Goal: Transaction & Acquisition: Obtain resource

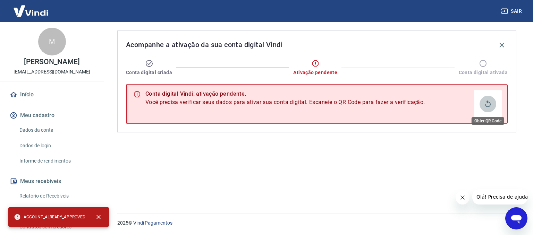
click at [489, 102] on icon "Obter QR Code" at bounding box center [488, 104] width 6 height 7
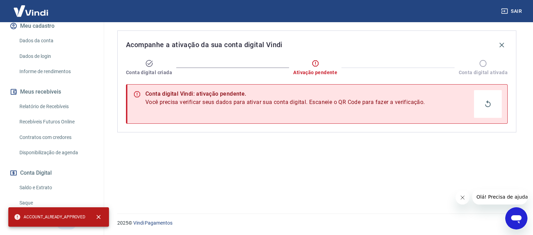
scroll to position [93, 0]
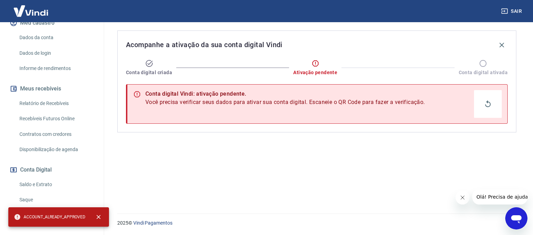
click at [48, 116] on link "Recebíveis Futuros Online" at bounding box center [56, 119] width 79 height 14
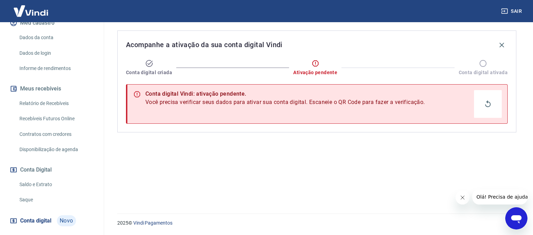
scroll to position [0, 0]
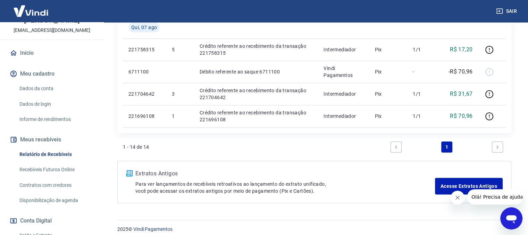
scroll to position [43, 0]
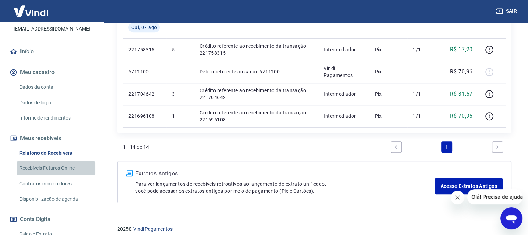
click at [69, 166] on link "Recebíveis Futuros Online" at bounding box center [56, 168] width 79 height 14
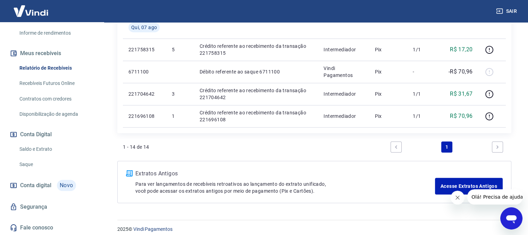
scroll to position [543, 0]
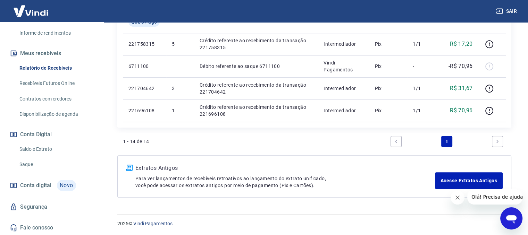
click at [50, 225] on link "Fale conosco" at bounding box center [51, 227] width 87 height 15
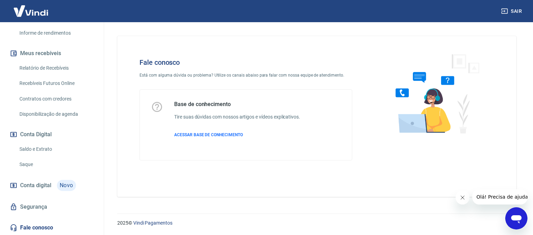
click at [197, 138] on div "Base de conhecimento Tire suas dúvidas com nossos artigos e vídeos explicativos…" at bounding box center [237, 125] width 126 height 48
click at [197, 135] on span "ACESSAR BASE DE CONHECIMENTO" at bounding box center [208, 135] width 69 height 5
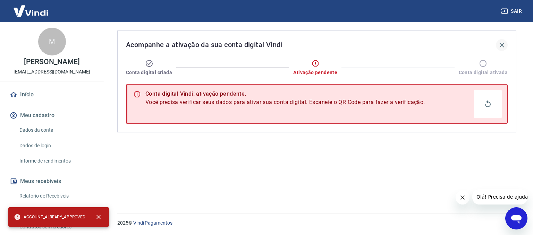
click at [502, 43] on icon "button" at bounding box center [501, 45] width 8 height 8
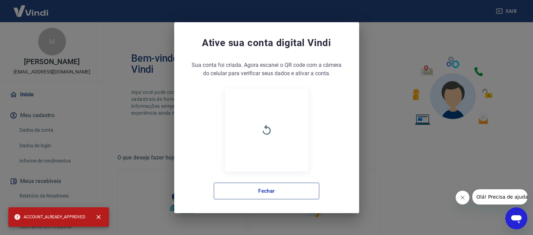
click at [238, 190] on button "Fechar" at bounding box center [266, 191] width 105 height 17
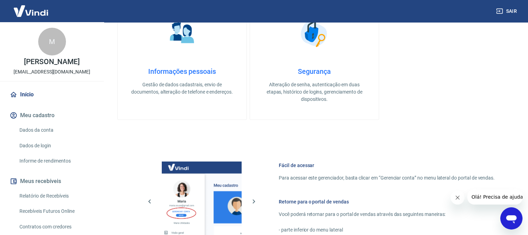
scroll to position [312, 0]
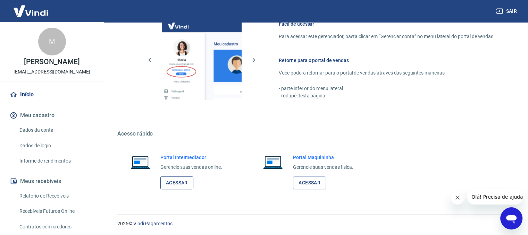
click at [184, 182] on link "Acessar" at bounding box center [176, 183] width 33 height 13
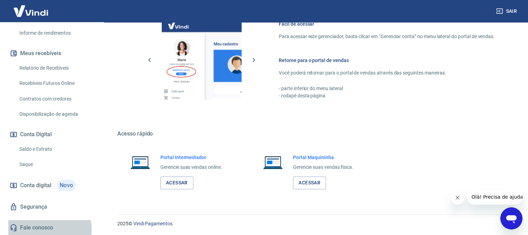
click at [39, 230] on link "Fale conosco" at bounding box center [51, 227] width 87 height 15
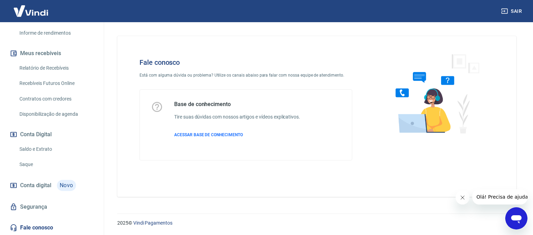
click at [519, 202] on button "Olá! Precisa de ajuda?" at bounding box center [503, 196] width 62 height 15
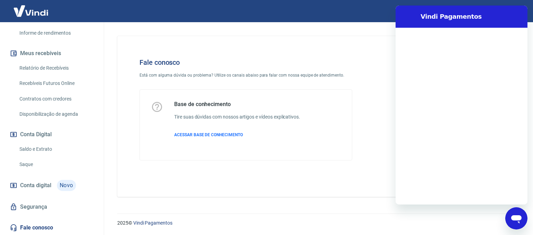
click at [512, 219] on div "Abrir janela de mensagens" at bounding box center [516, 218] width 21 height 21
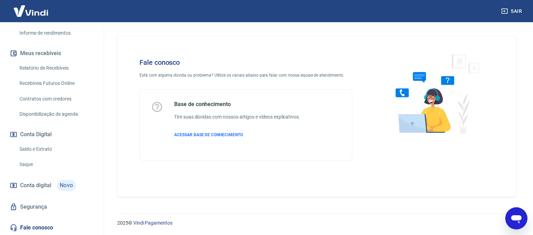
click at [512, 217] on icon "Abrir janela de mensagens" at bounding box center [516, 219] width 10 height 8
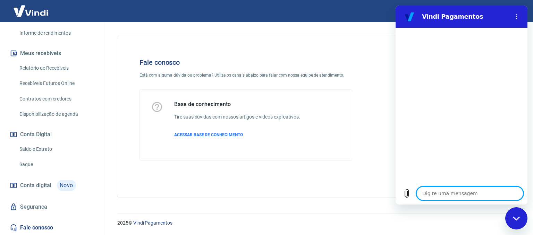
type textarea "b"
type textarea "x"
type textarea "o"
type textarea "x"
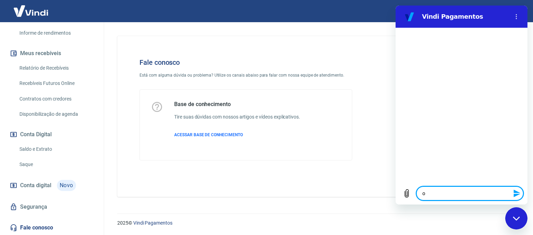
type textarea "oi"
type textarea "x"
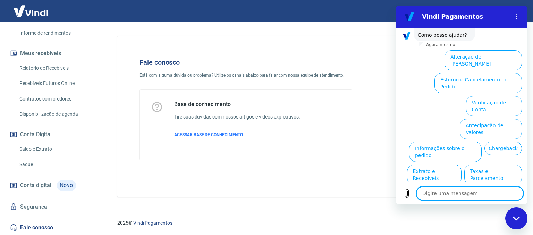
scroll to position [59, 0]
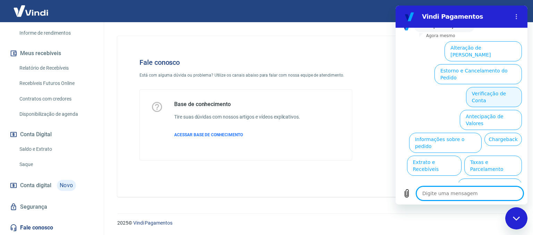
click at [483, 87] on button "Verificação de Conta" at bounding box center [494, 97] width 56 height 20
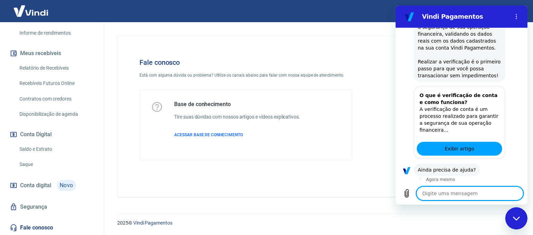
scroll to position [128, 0]
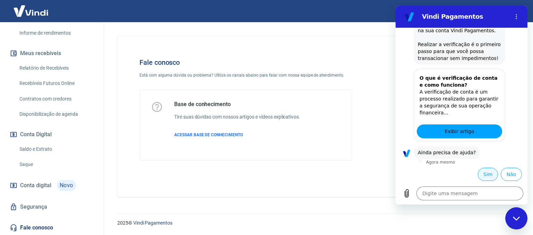
click at [481, 174] on button "Sim" at bounding box center [488, 174] width 20 height 13
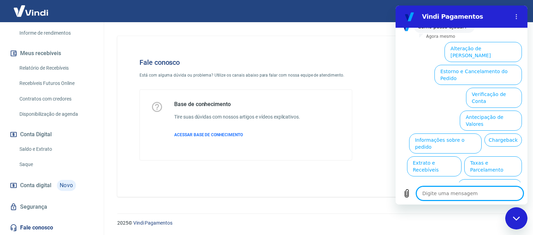
scroll to position [308, 0]
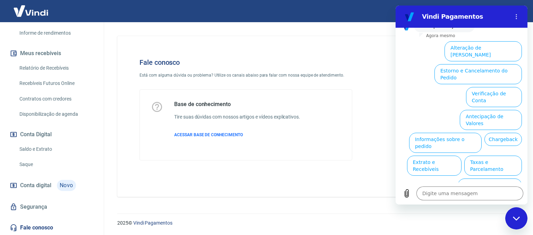
click at [481, 202] on button "Assinaturas e Faturas Tray" at bounding box center [488, 212] width 67 height 20
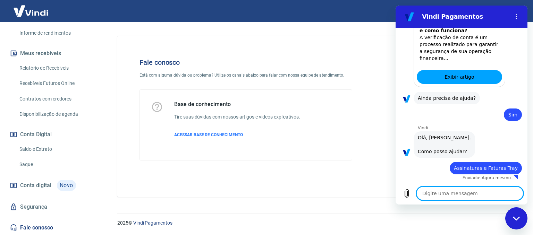
type textarea "x"
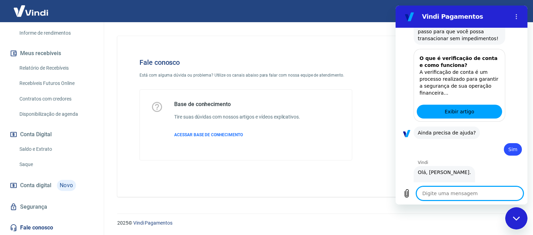
scroll to position [355, 0]
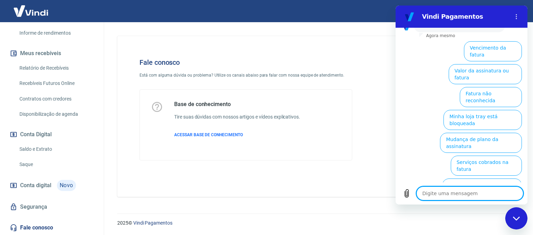
type textarea "o"
type textarea "x"
type textarea "oi"
type textarea "x"
type textarea "oi]"
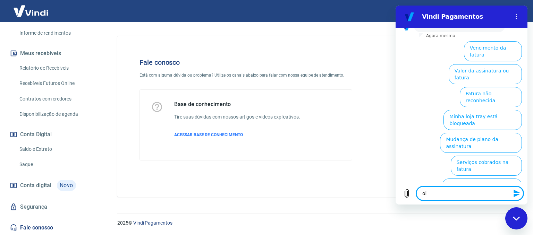
type textarea "x"
type textarea "oi"
type textarea "x"
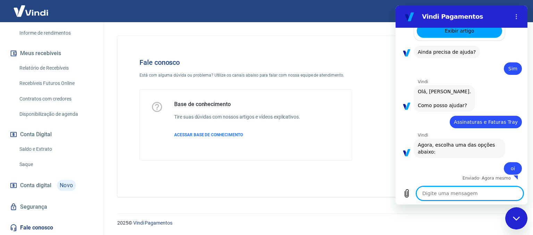
type textarea "x"
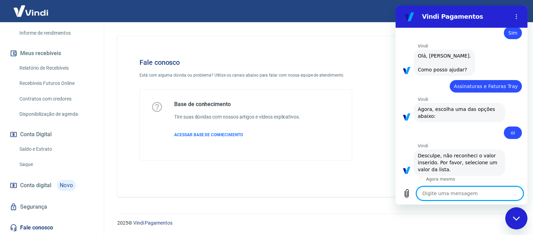
scroll to position [266, 0]
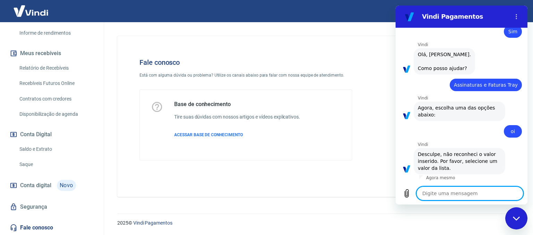
click at [420, 178] on div at bounding box center [421, 178] width 4 height 6
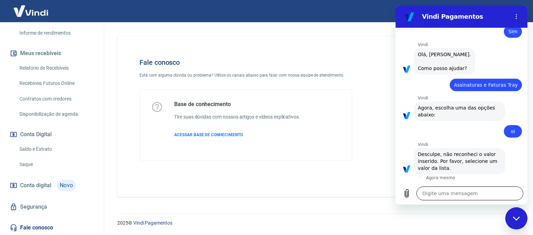
click at [421, 193] on textarea at bounding box center [469, 194] width 107 height 14
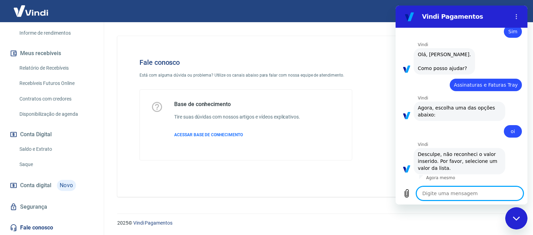
type textarea "l"
type textarea "x"
type textarea "li"
type textarea "x"
type textarea "lis"
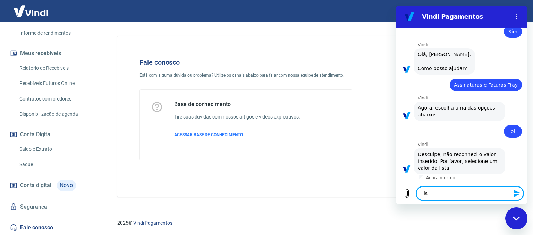
type textarea "x"
type textarea "list"
type textarea "x"
type textarea "lista"
type textarea "x"
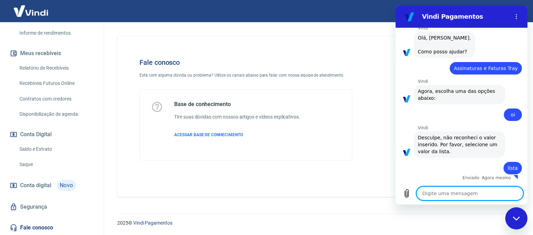
type textarea "x"
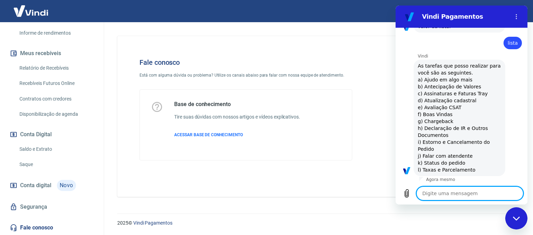
scroll to position [409, 0]
type textarea "a"
type textarea "x"
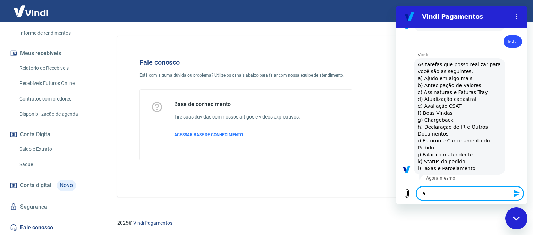
type textarea "at"
type textarea "x"
type textarea "ate"
type textarea "x"
type textarea "aten"
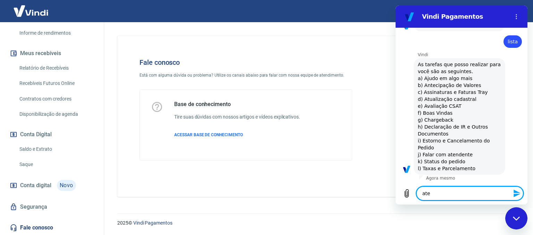
type textarea "x"
type textarea "atend"
type textarea "x"
type textarea "atendi"
type textarea "x"
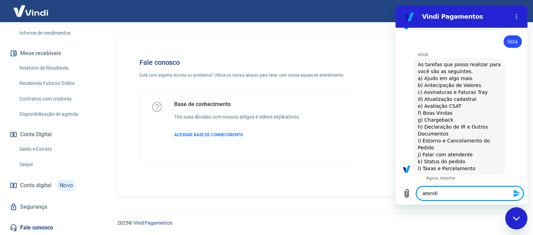
type textarea "atendim"
type textarea "x"
type textarea "atendima"
type textarea "x"
type textarea "atendiman"
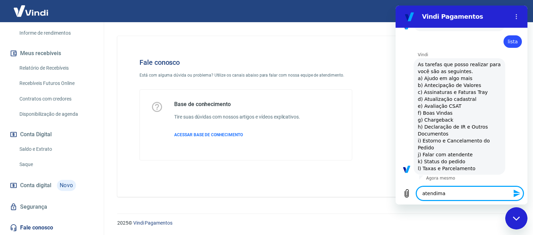
type textarea "x"
type textarea "atendimane"
type textarea "x"
type textarea "atendimanet"
type textarea "x"
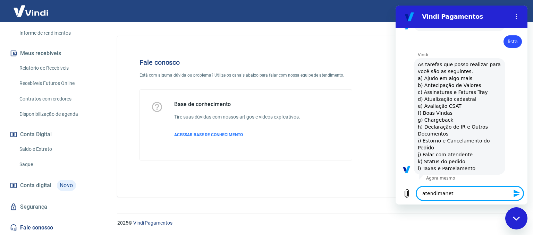
type textarea "atendimaneto"
type textarea "x"
type textarea "atendimanet"
type textarea "x"
type textarea "atendimane"
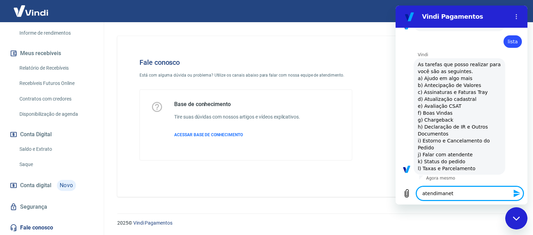
type textarea "x"
type textarea "atendiman"
type textarea "x"
type textarea "atendima"
type textarea "x"
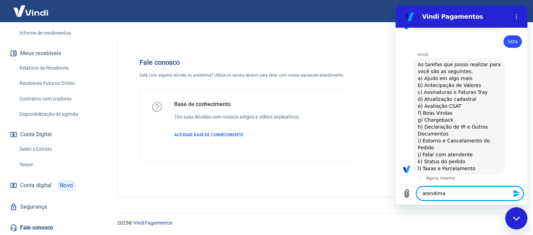
type textarea "atendim"
type textarea "x"
type textarea "atendime"
type textarea "x"
type textarea "atendimen"
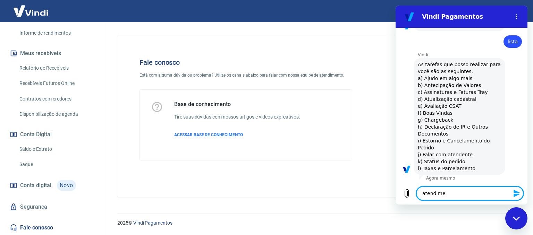
type textarea "x"
type textarea "atendiment"
type textarea "x"
type textarea "atendimento"
type textarea "x"
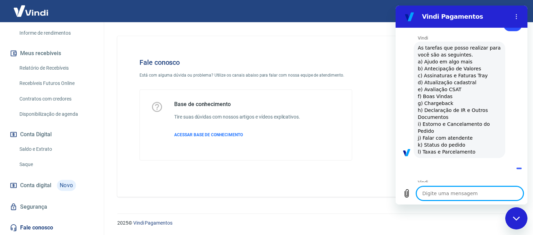
type textarea "x"
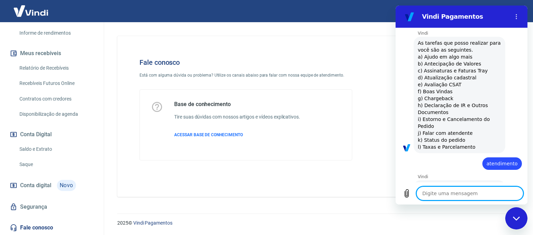
scroll to position [430, 0]
type textarea "a"
type textarea "x"
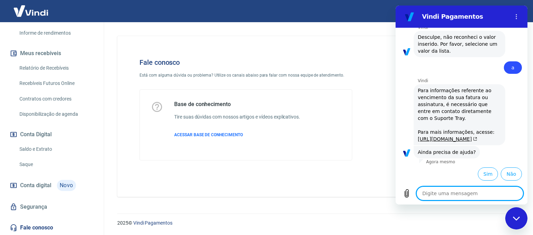
scroll to position [608, 0]
click at [480, 172] on button "Sim" at bounding box center [488, 174] width 20 height 13
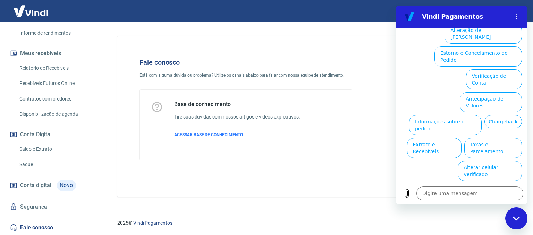
scroll to position [788, 0]
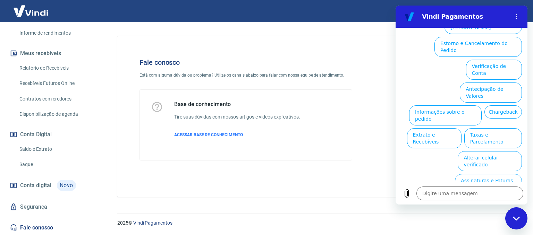
click at [480, 172] on ul "Alteração de Dados Cadastrais Estorno e Cancelamento do Pedido Verificação de C…" at bounding box center [461, 102] width 121 height 183
click at [474, 79] on button "Verificação de Conta" at bounding box center [494, 69] width 56 height 20
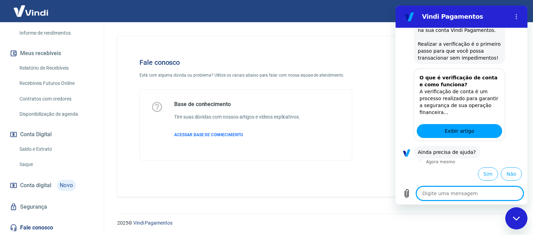
scroll to position [858, 0]
click at [478, 174] on button "Sim" at bounding box center [488, 174] width 20 height 13
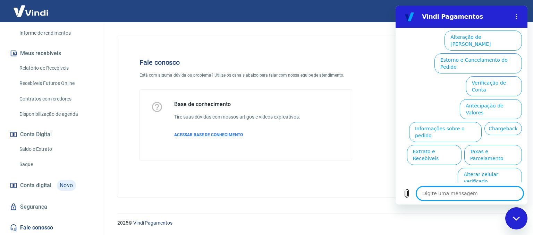
scroll to position [1038, 0]
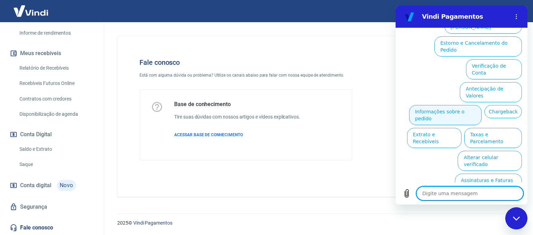
click at [448, 111] on button "Informações sobre o pedido" at bounding box center [445, 115] width 73 height 20
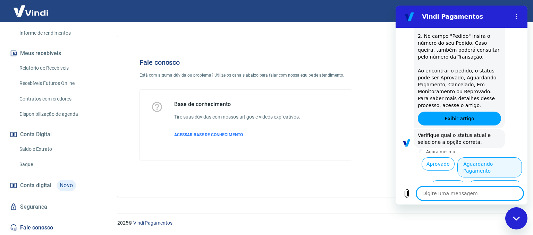
scroll to position [1158, 0]
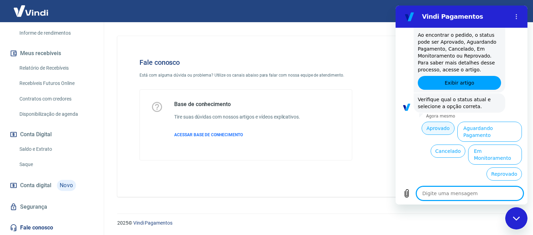
click at [440, 135] on button "Aprovado" at bounding box center [437, 128] width 33 height 13
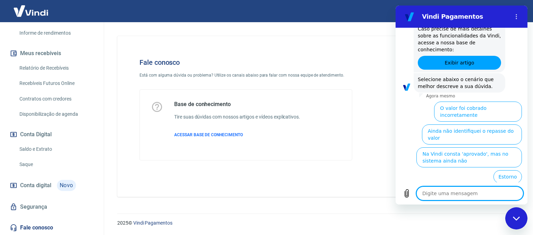
scroll to position [1368, 0]
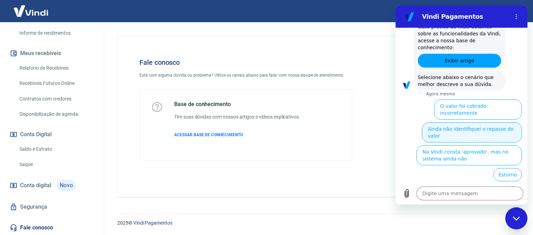
click at [487, 138] on button "Ainda não identifiquei o repasse do valor" at bounding box center [472, 132] width 100 height 20
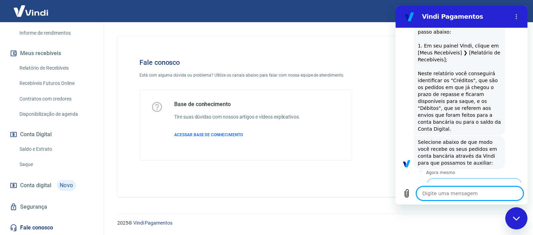
scroll to position [1549, 0]
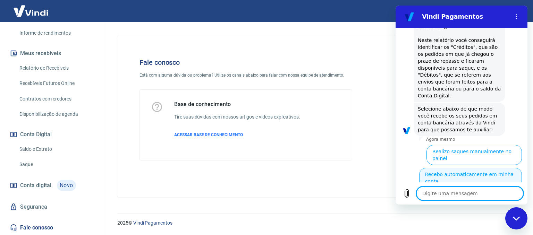
click at [475, 174] on button "Recebo automaticamente em minha conta" at bounding box center [470, 178] width 103 height 20
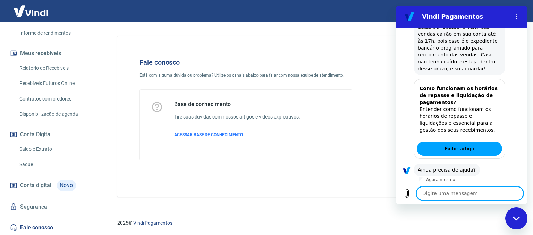
scroll to position [1750, 0]
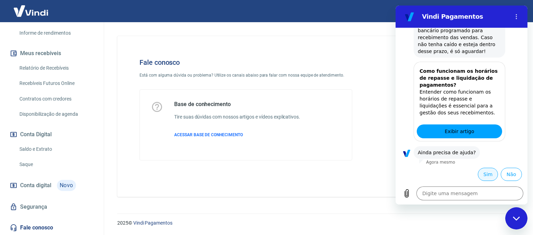
click at [478, 175] on button "Sim" at bounding box center [488, 174] width 20 height 13
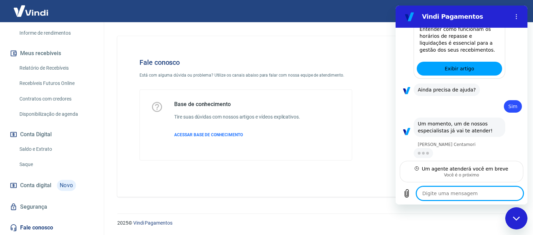
scroll to position [1812, 0]
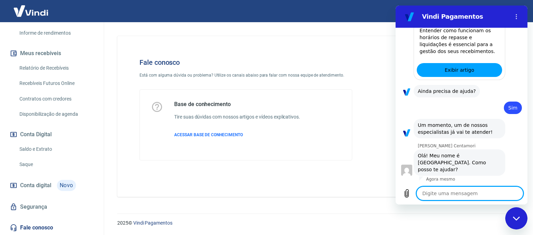
type textarea "x"
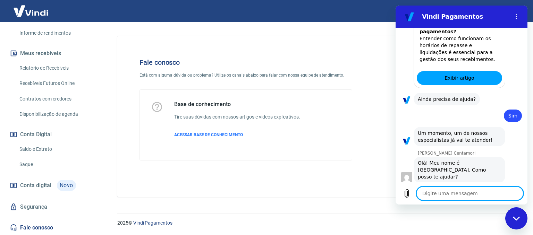
scroll to position [1805, 0]
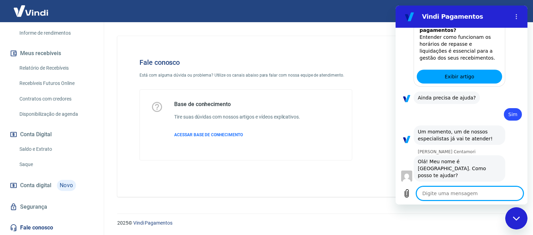
type textarea "b"
type textarea "x"
type textarea "bo"
type textarea "x"
type textarea "boa"
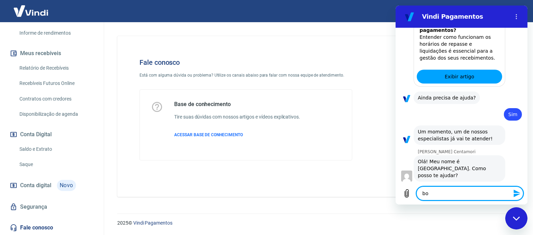
type textarea "x"
type textarea "boa"
type textarea "x"
type textarea "boa t"
type textarea "x"
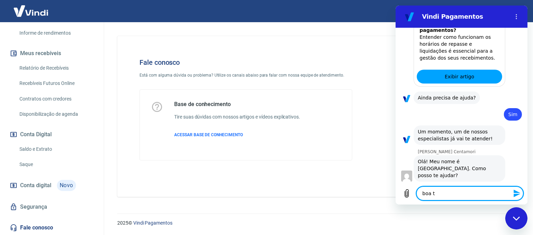
type textarea "boa ta"
type textarea "x"
type textarea "boa tar"
type textarea "x"
type textarea "boa tard"
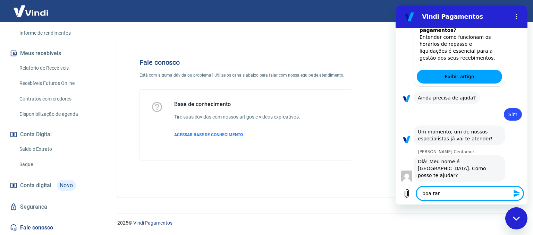
type textarea "x"
type textarea "boa tarde"
type textarea "x"
type textarea "boa tarde"
type textarea "x"
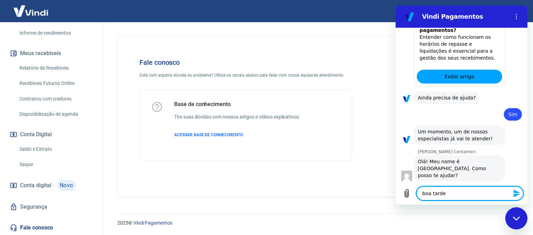
type textarea "boa tarde m"
type textarea "x"
type textarea "boa tarde ma"
type textarea "x"
type textarea "boa tarde mar"
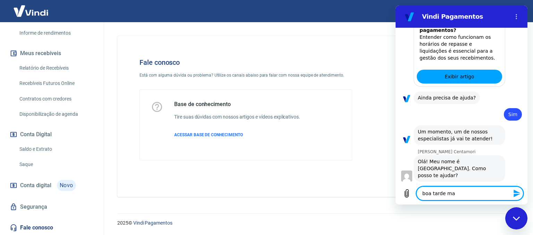
type textarea "x"
type textarea "boa tarde mari"
type textarea "x"
type textarea "boa tarde maria"
type textarea "x"
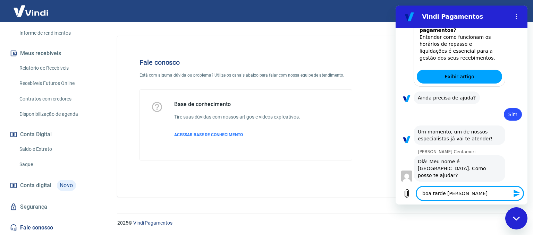
type textarea "boa tarde marian"
type textarea "x"
type textarea "boa tarde mariana"
type textarea "x"
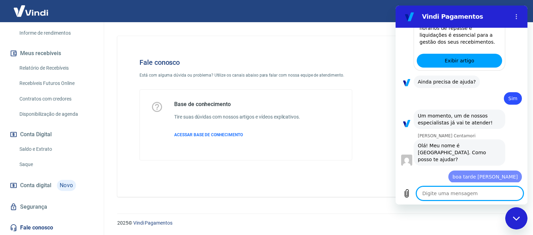
type textarea "e"
type textarea "x"
type textarea "es"
type textarea "x"
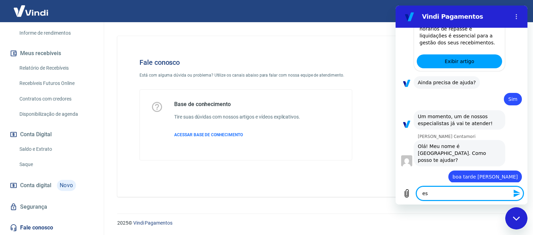
type textarea "est"
type textarea "x"
type textarea "esto"
type textarea "x"
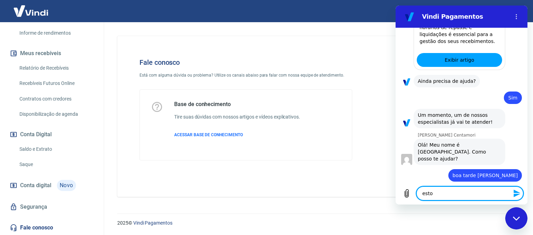
type textarea "estou"
type textarea "x"
type textarea "estou"
type textarea "x"
type textarea "estou c"
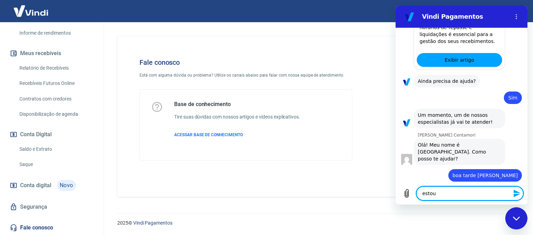
type textarea "x"
type textarea "estou co"
type textarea "x"
type textarea "estou com"
type textarea "x"
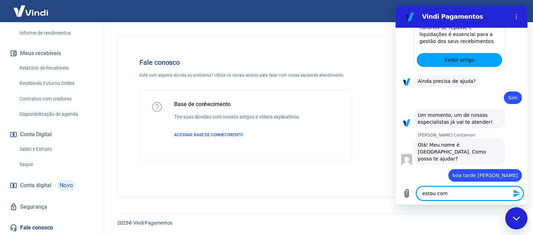
type textarea "estou com"
type textarea "x"
type textarea "estou com 2"
type textarea "x"
type textarea "estou com 2"
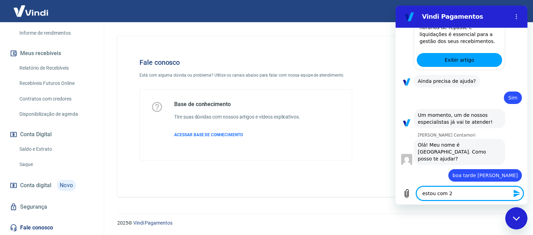
type textarea "x"
type textarea "estou com 2 p"
type textarea "x"
type textarea "estou com 2 pe"
type textarea "x"
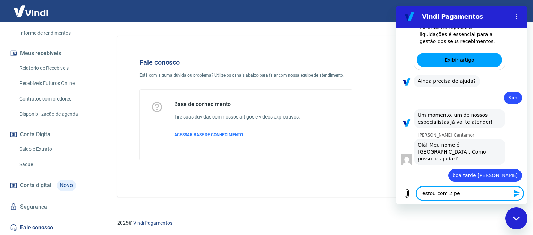
type textarea "estou com 2 pes"
type textarea "x"
type textarea "estou com 2 pe"
type textarea "x"
type textarea "estou com 2 ped"
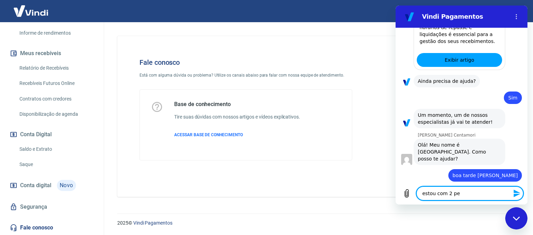
type textarea "x"
type textarea "estou com 2 pedi"
type textarea "x"
type textarea "estou com 2 pedis"
type textarea "x"
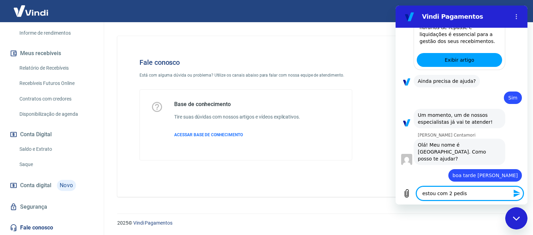
type textarea "estou com 2 pediso"
type textarea "x"
type textarea "estou com 2 pedis"
type textarea "x"
type textarea "estou com 2 pedi"
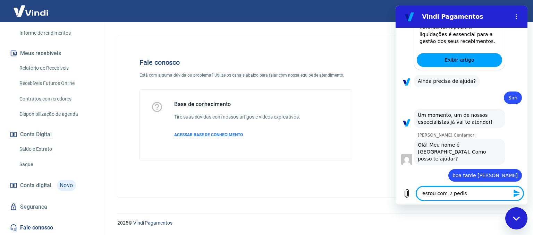
type textarea "x"
type textarea "estou com 2 pedis"
type textarea "x"
type textarea "estou com 2 pediso"
type textarea "x"
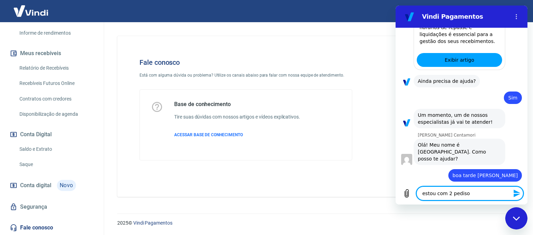
type textarea "estou com 2 pedis"
type textarea "x"
type textarea "estou com 2 pedi"
type textarea "x"
type textarea "estou com 2 pedid"
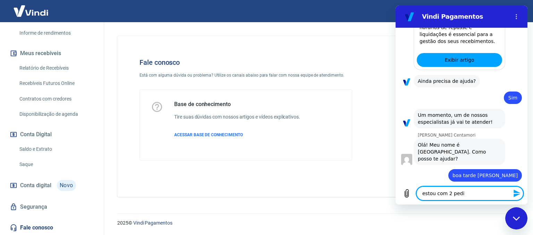
type textarea "x"
type textarea "estou com 2 pedido"
type textarea "x"
type textarea "estou com 2 pedidos"
type textarea "x"
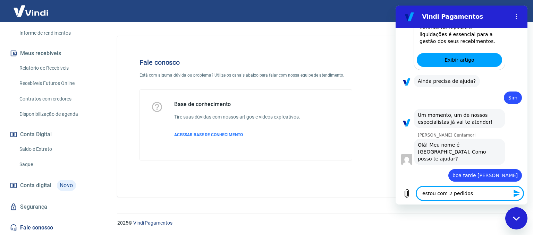
type textarea "estou com 2 pedidos"
type textarea "x"
type textarea "estou com 2 pedidos d"
type textarea "x"
type textarea "estou com 2 pedidos de"
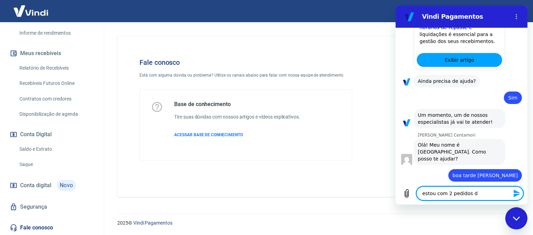
type textarea "x"
type textarea "estou com 2 pedidos de"
type textarea "x"
type textarea "estou com 2 pedidos de c"
type textarea "x"
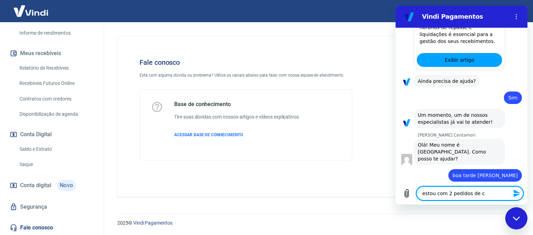
type textarea "estou com 2 pedidos de cl"
type textarea "x"
type textarea "estou com 2 pedidos de cli"
type textarea "x"
type textarea "estou com 2 pedidos de clie"
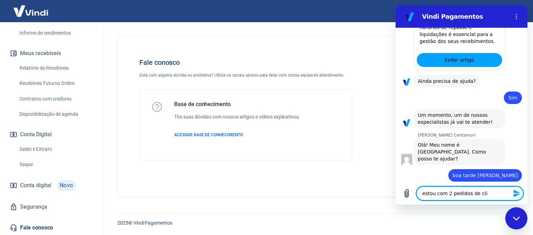
type textarea "x"
type textarea "estou com 2 pedidos de clien"
type textarea "x"
type textarea "estou com 2 pedidos de client"
type textarea "x"
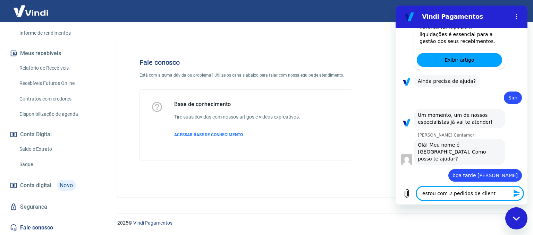
type textarea "estou com 2 pedidos de cliente"
type textarea "x"
type textarea "estou com 2 pedidos de cliente"
type textarea "x"
type textarea "estou com 2 pedidos de cliente q"
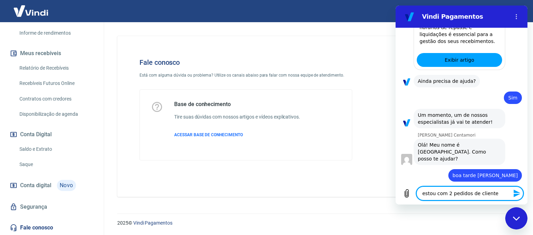
type textarea "x"
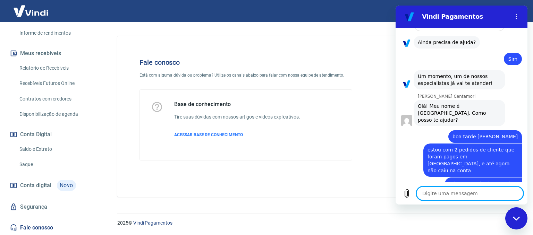
scroll to position [1861, 0]
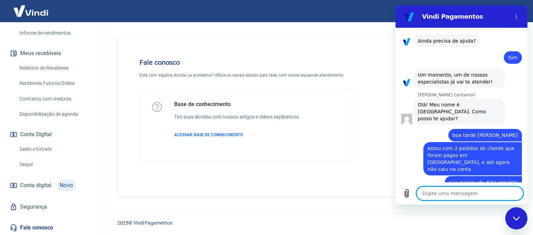
click at [357, 208] on div "2025 © Vindi Pagamentos" at bounding box center [317, 220] width 416 height 30
click at [440, 195] on textarea at bounding box center [469, 194] width 107 height 14
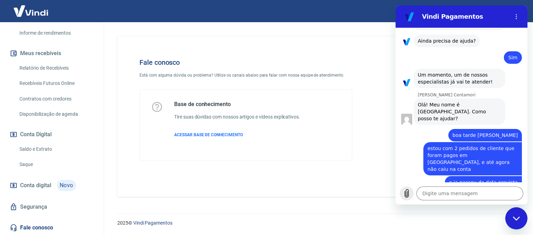
click at [405, 190] on icon "Carregar arquivo" at bounding box center [406, 193] width 8 height 8
click at [412, 194] on button "Carregar arquivo" at bounding box center [407, 194] width 14 height 14
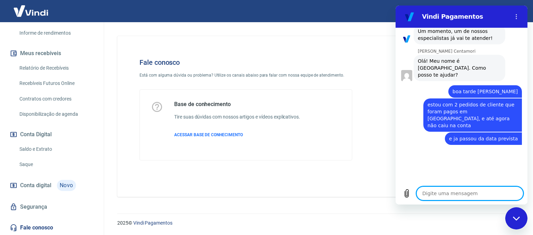
scroll to position [1904, 0]
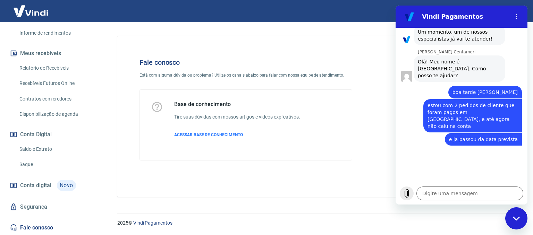
click at [405, 189] on icon "Carregar arquivo" at bounding box center [406, 193] width 8 height 8
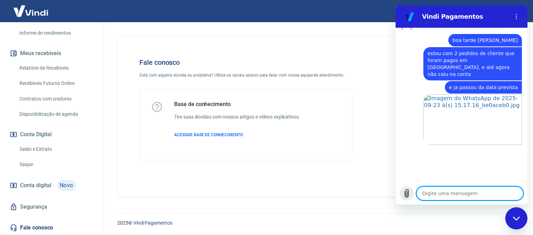
scroll to position [1956, 0]
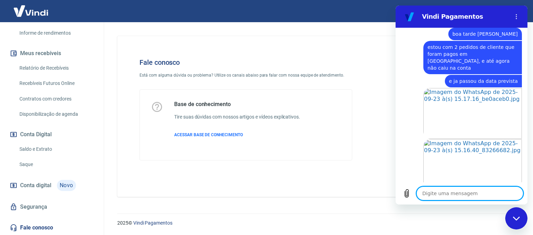
click at [441, 195] on textarea at bounding box center [469, 194] width 107 height 14
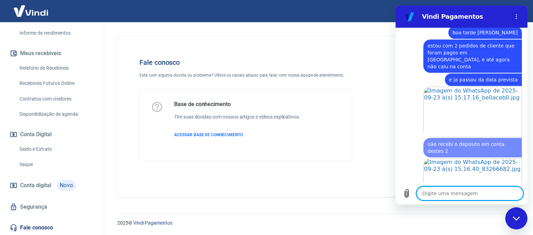
scroll to position [1984, 0]
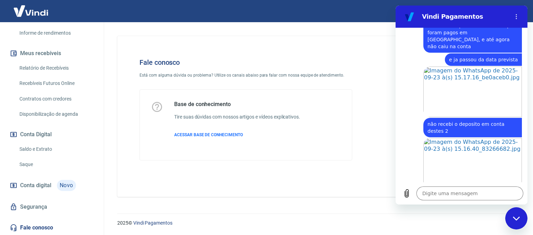
click at [27, 148] on link "Saldo e Extrato" at bounding box center [56, 149] width 79 height 14
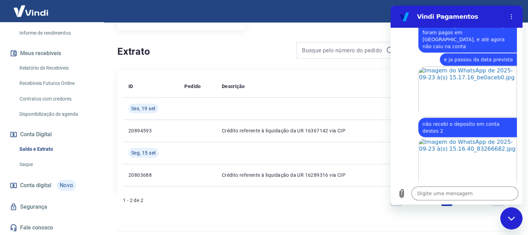
scroll to position [1981, 0]
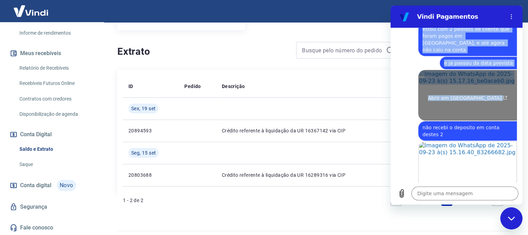
drag, startPoint x: 481, startPoint y: 13, endPoint x: 510, endPoint y: 84, distance: 76.1
click at [510, 84] on div "Vindi Pagamentos 15:10 diz: oi Enviado · 15:10 Vindi Vindi diz: Olá, MURILO PIV…" at bounding box center [456, 105] width 132 height 199
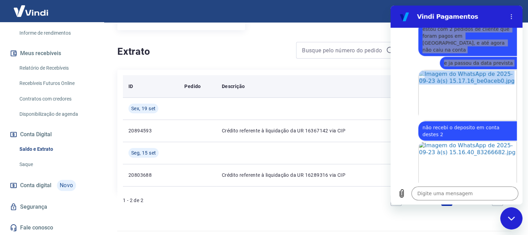
click at [381, 88] on div "Descrição" at bounding box center [307, 86] width 171 height 7
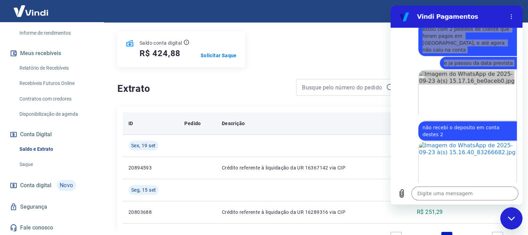
scroll to position [79, 0]
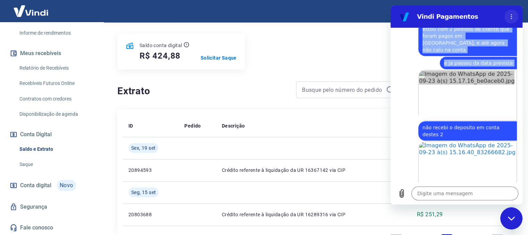
click at [512, 14] on icon "Menu de opções" at bounding box center [511, 17] width 6 height 6
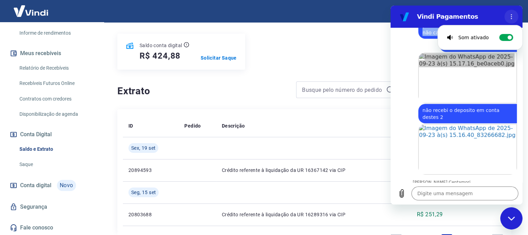
click at [512, 14] on icon "Menu de opções" at bounding box center [511, 17] width 6 height 6
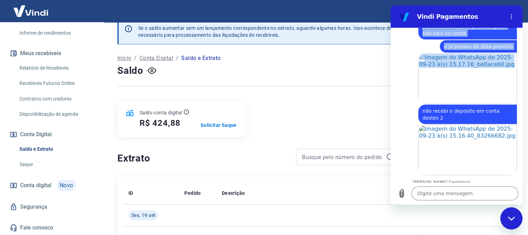
scroll to position [11, 0]
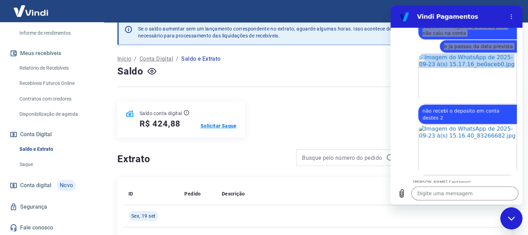
click at [221, 129] on p "Solicitar Saque" at bounding box center [219, 125] width 36 height 7
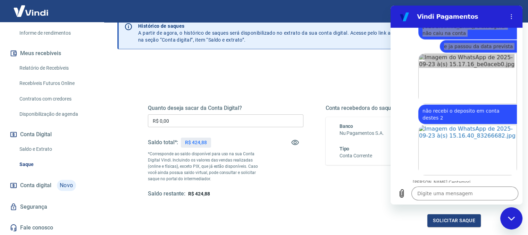
scroll to position [36, 0]
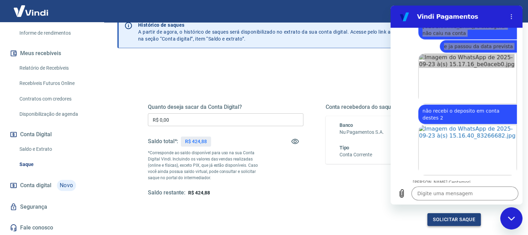
click at [446, 217] on button "Solicitar saque" at bounding box center [453, 219] width 53 height 13
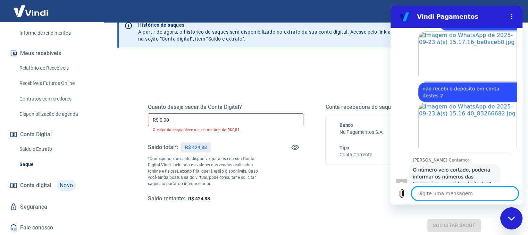
scroll to position [2021, 0]
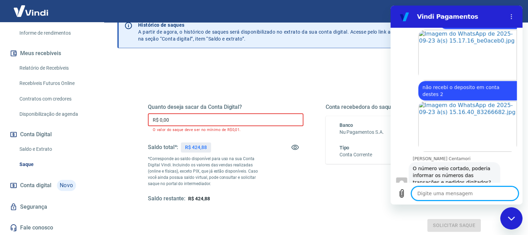
click at [225, 121] on input "R$ 0,00" at bounding box center [225, 119] width 155 height 13
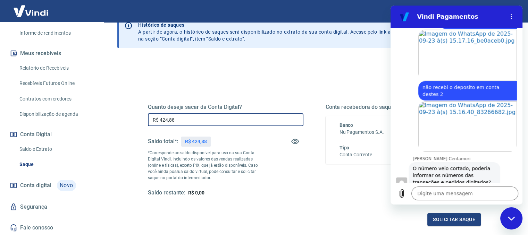
click at [309, 200] on div "Quanto deseja sacar da Conta Digital? R$ 424,88 ​ Saldo total*: R$ 424,88 *Corr…" at bounding box center [314, 156] width 333 height 139
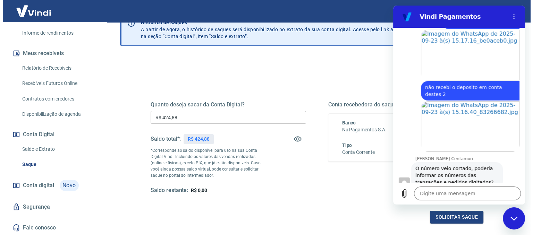
scroll to position [37, 0]
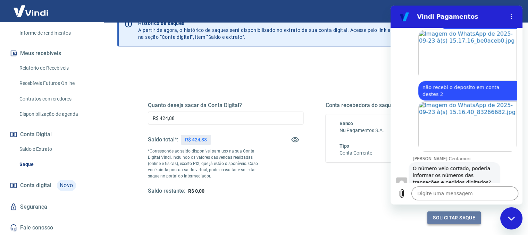
click at [458, 216] on button "Solicitar saque" at bounding box center [453, 218] width 53 height 13
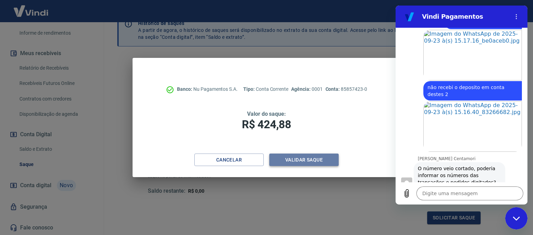
click at [307, 157] on button "Validar saque" at bounding box center [303, 160] width 69 height 13
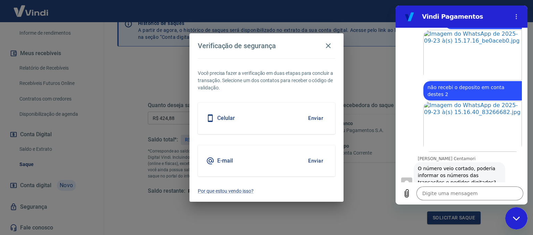
click at [272, 118] on div "Celular Enviar" at bounding box center [266, 118] width 137 height 31
click at [317, 117] on button "Enviar" at bounding box center [315, 118] width 23 height 15
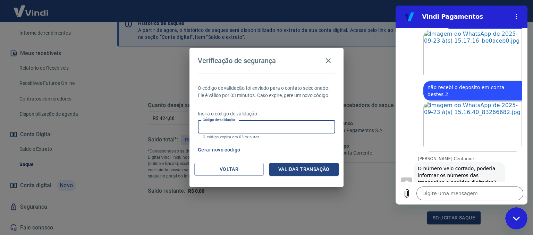
click at [287, 124] on input "Código de validação" at bounding box center [266, 126] width 137 height 13
click at [315, 170] on button "Validar transação" at bounding box center [303, 169] width 69 height 13
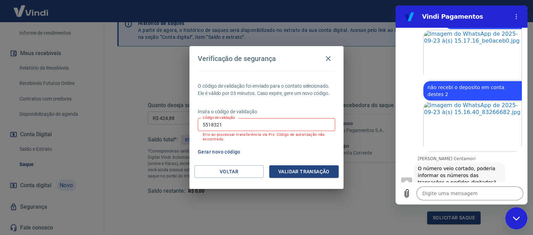
click at [281, 121] on input "5518321" at bounding box center [266, 124] width 137 height 13
click at [290, 167] on button "Validar transação" at bounding box center [303, 171] width 69 height 13
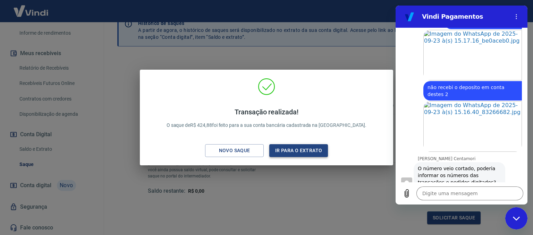
click at [297, 150] on button "Ir para o extrato" at bounding box center [298, 150] width 59 height 13
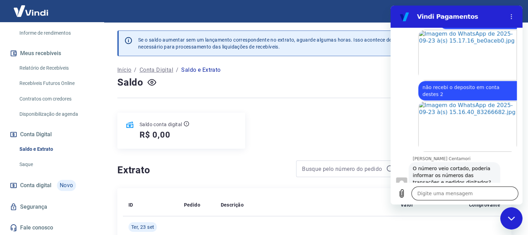
click at [446, 194] on textarea at bounding box center [464, 194] width 107 height 14
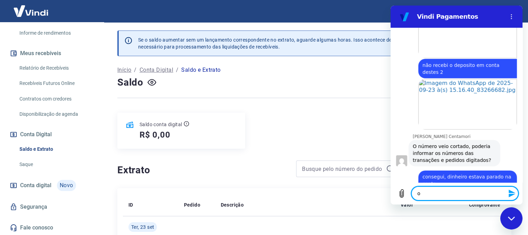
scroll to position [2045, 0]
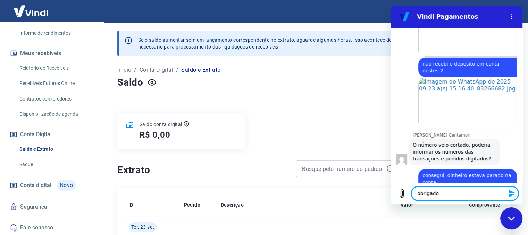
click at [508, 192] on icon "Enviar mensagem" at bounding box center [512, 193] width 8 height 8
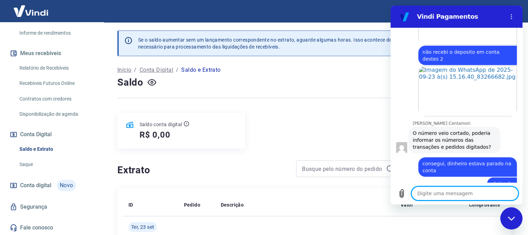
scroll to position [2058, 0]
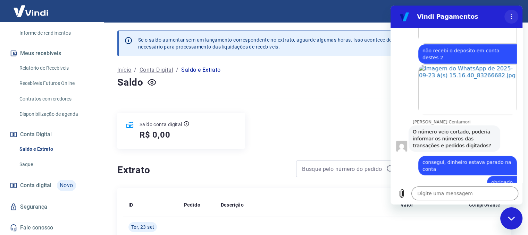
click at [505, 17] on button "Menu de opções" at bounding box center [511, 17] width 14 height 14
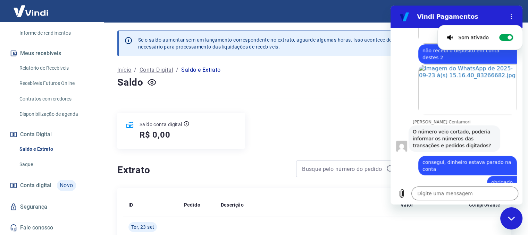
click at [350, 25] on div "Se o saldo aumentar sem um lançamento correspondente no extrato, aguarde alguma…" at bounding box center [314, 204] width 410 height 364
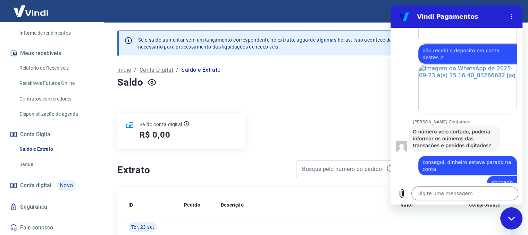
click at [505, 216] on div "Fechar janela de mensagens" at bounding box center [511, 218] width 21 height 21
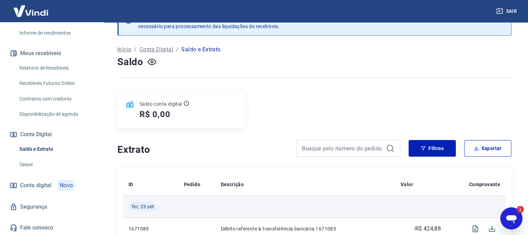
scroll to position [0, 0]
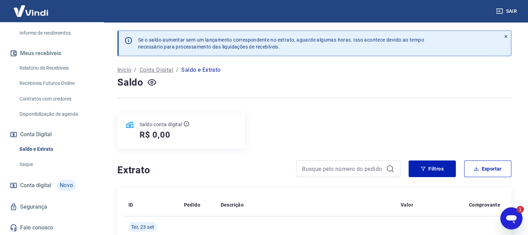
click at [517, 224] on icon "Abrir janela de mensagens, 1 mensagem não lida" at bounding box center [511, 218] width 12 height 12
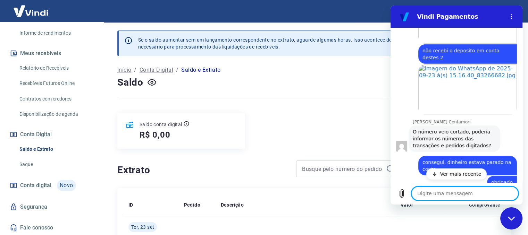
scroll to position [2099, 0]
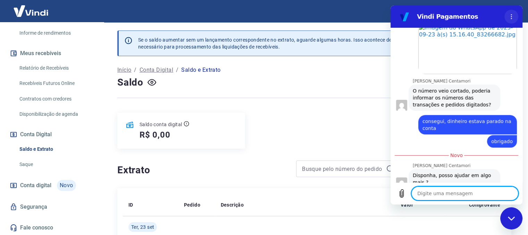
click at [506, 15] on button "Menu de opções" at bounding box center [511, 17] width 14 height 14
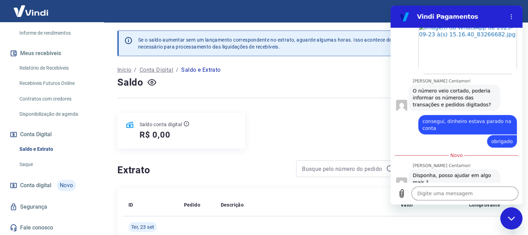
click at [510, 220] on icon "Fechar janela de mensagens" at bounding box center [510, 218] width 7 height 4
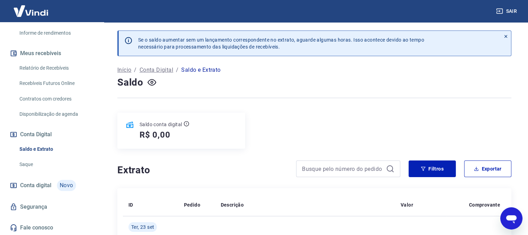
scroll to position [2109, 0]
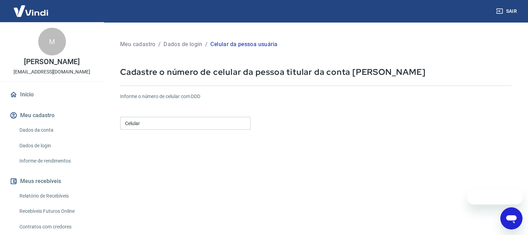
click at [163, 123] on input "Celular" at bounding box center [185, 123] width 130 height 13
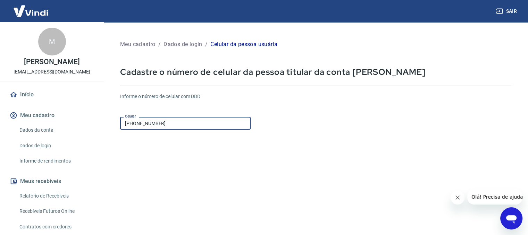
type input "[PHONE_NUMBER]"
click at [219, 172] on form "Informe o número de celular com DDD Celular [PHONE_NUMBER] Celular Continuar Ca…" at bounding box center [315, 188] width 391 height 203
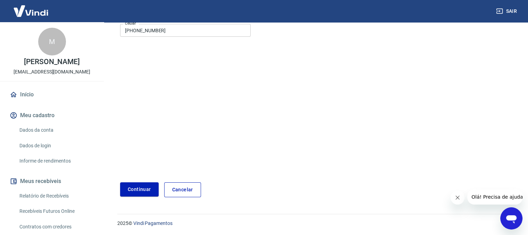
scroll to position [93, 0]
click at [137, 188] on button "Continuar" at bounding box center [139, 189] width 39 height 14
click at [130, 189] on button "Continuar" at bounding box center [139, 189] width 39 height 14
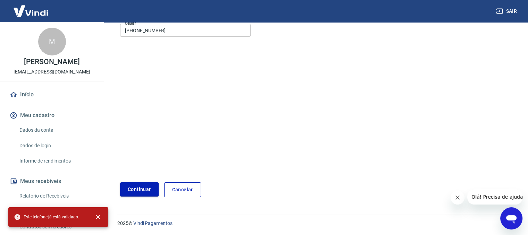
click at [130, 189] on button "Continuar" at bounding box center [139, 189] width 39 height 14
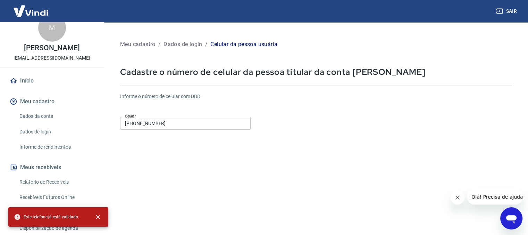
scroll to position [0, 0]
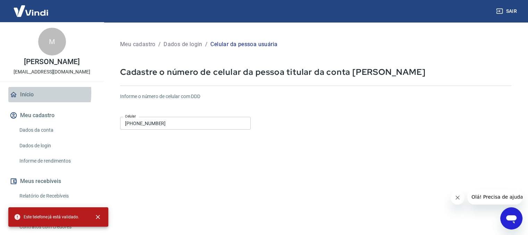
click at [21, 93] on link "Início" at bounding box center [51, 94] width 87 height 15
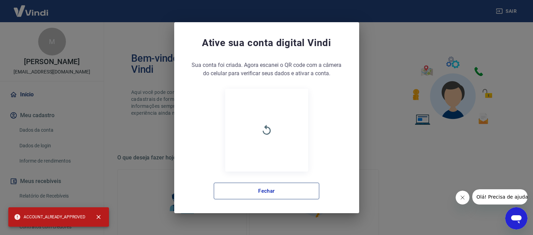
click at [283, 192] on button "Fechar" at bounding box center [266, 191] width 105 height 17
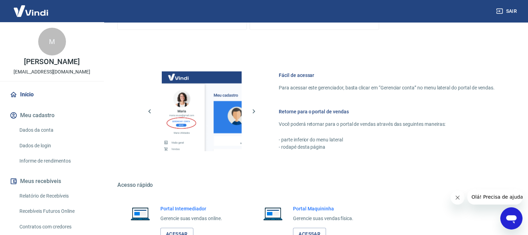
scroll to position [312, 0]
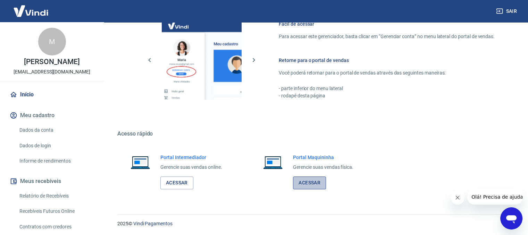
click at [305, 185] on link "Acessar" at bounding box center [309, 183] width 33 height 13
